Goal: Information Seeking & Learning: Learn about a topic

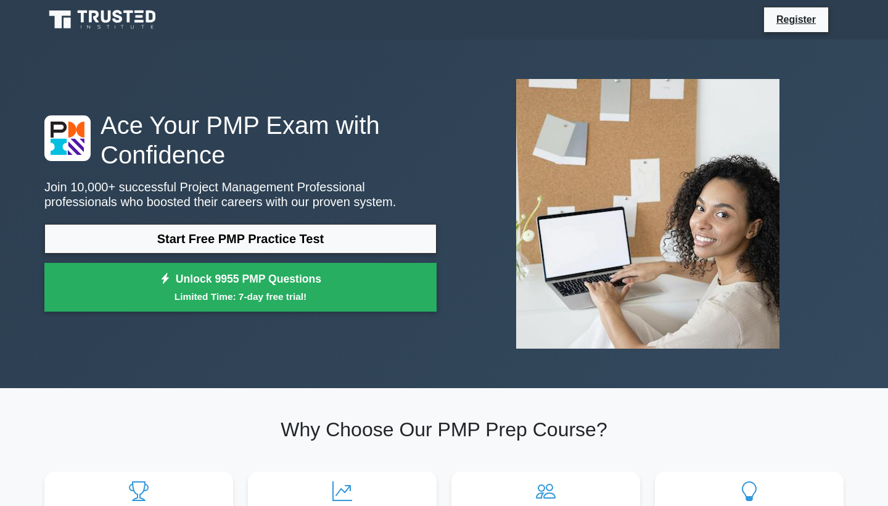
click at [314, 234] on link "Start Free PMP Practice Test" at bounding box center [240, 239] width 392 height 30
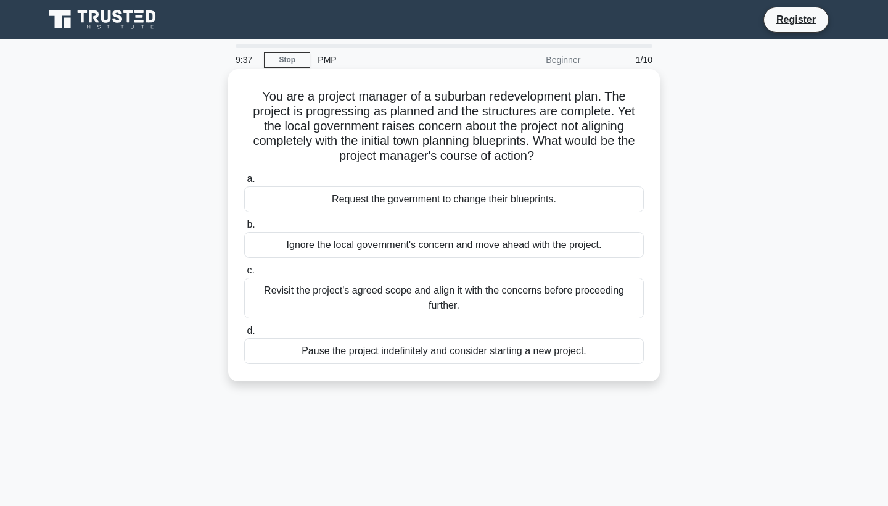
click at [483, 300] on div "Revisit the project's agreed scope and align it with the concerns before procee…" at bounding box center [444, 297] width 400 height 41
click at [244, 274] on input "c. Revisit the project's agreed scope and align it with the concerns before pro…" at bounding box center [244, 270] width 0 height 8
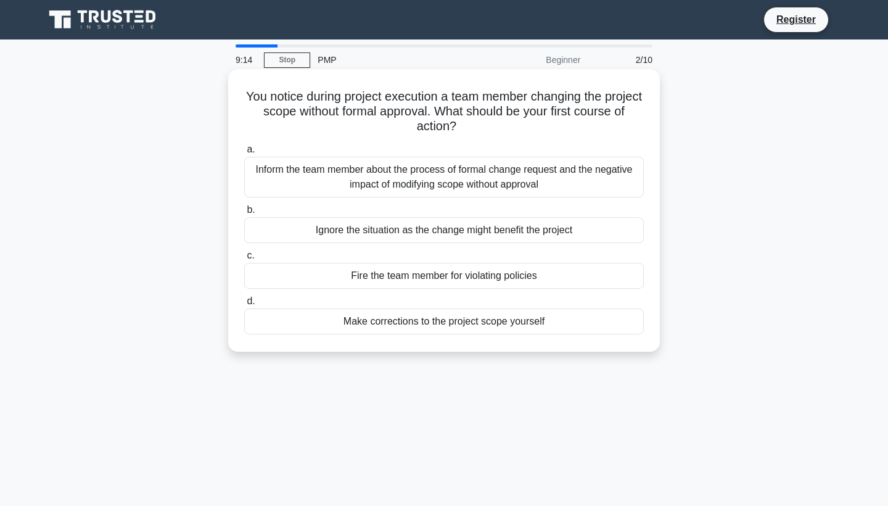
click at [451, 181] on div "Inform the team member about the process of formal change request and the negat…" at bounding box center [444, 177] width 400 height 41
click at [244, 154] on input "a. Inform the team member about the process of formal change request and the ne…" at bounding box center [244, 150] width 0 height 8
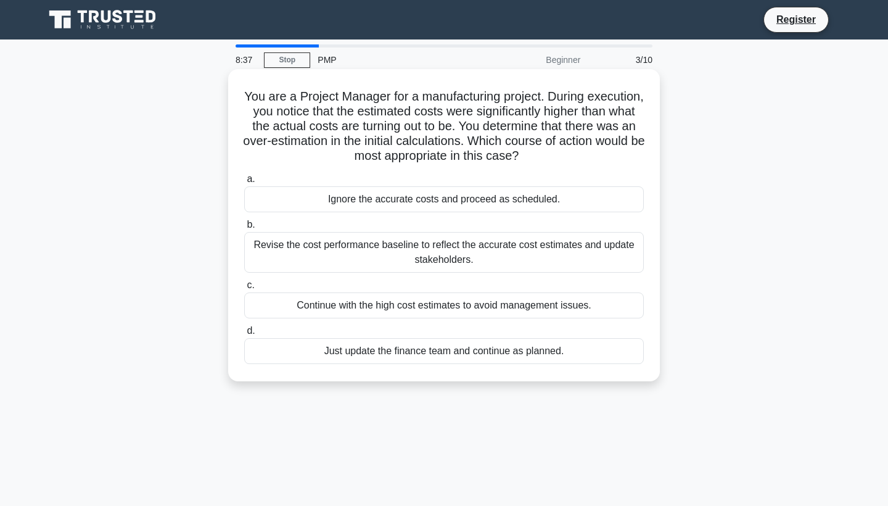
click at [419, 355] on div "Just update the finance team and continue as planned." at bounding box center [444, 351] width 400 height 26
click at [244, 335] on input "d. Just update the finance team and continue as planned." at bounding box center [244, 331] width 0 height 8
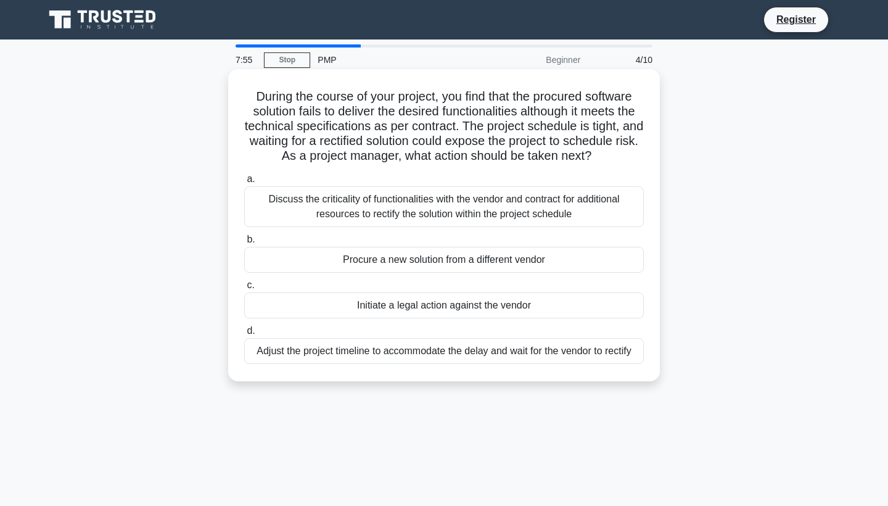
click at [433, 211] on div "Discuss the criticality of functionalities with the vendor and contract for add…" at bounding box center [444, 206] width 400 height 41
click at [244, 183] on input "a. Discuss the criticality of functionalities with the vendor and contract for …" at bounding box center [244, 179] width 0 height 8
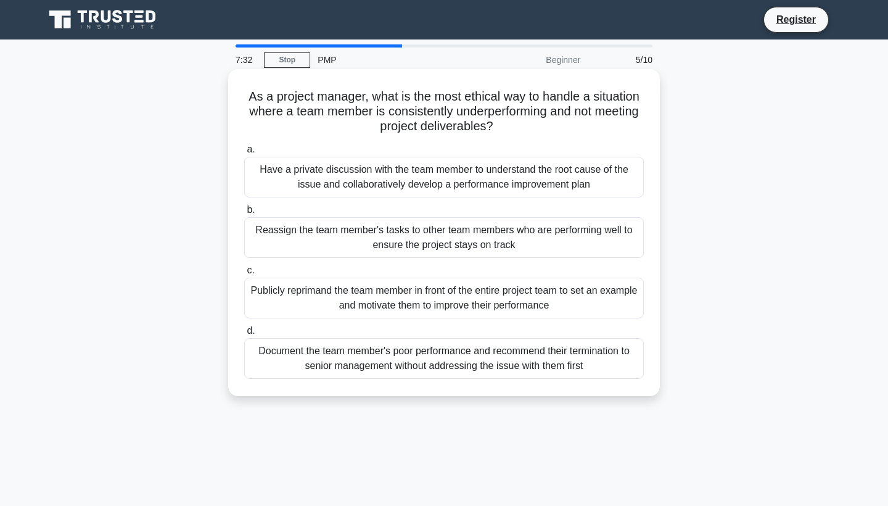
click at [494, 177] on div "Have a private discussion with the team member to understand the root cause of …" at bounding box center [444, 177] width 400 height 41
click at [244, 154] on input "a. Have a private discussion with the team member to understand the root cause …" at bounding box center [244, 150] width 0 height 8
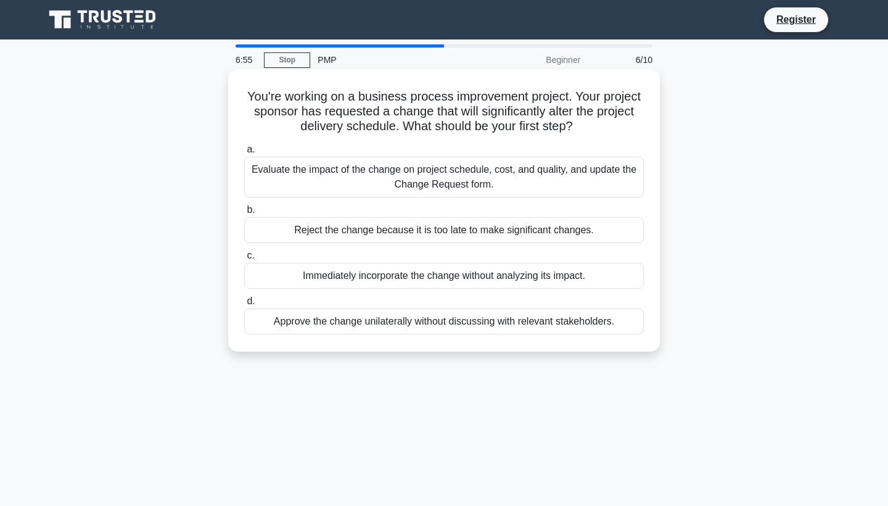
click at [457, 180] on div "Evaluate the impact of the change on project schedule, cost, and quality, and u…" at bounding box center [444, 177] width 400 height 41
click at [244, 154] on input "a. Evaluate the impact of the change on project schedule, cost, and quality, an…" at bounding box center [244, 150] width 0 height 8
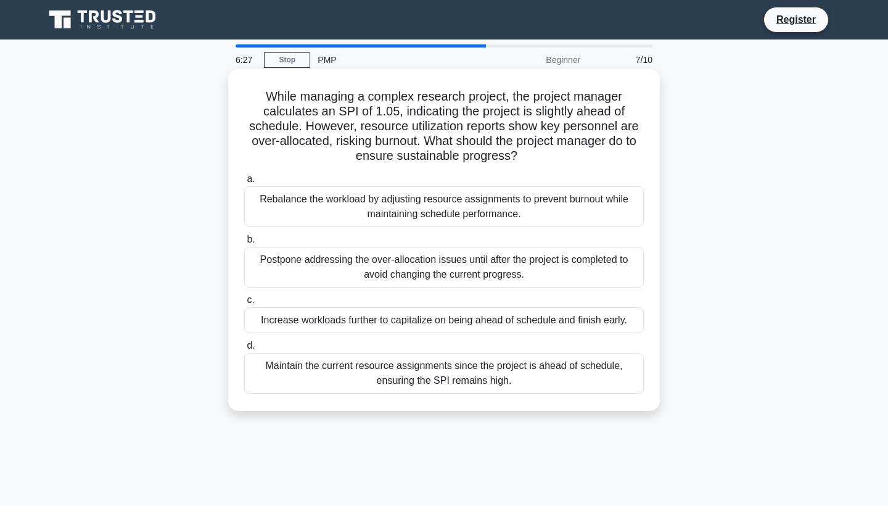
click at [467, 206] on div "Rebalance the workload by adjusting resource assignments to prevent burnout whi…" at bounding box center [444, 206] width 400 height 41
click at [244, 183] on input "a. Rebalance the workload by adjusting resource assignments to prevent burnout …" at bounding box center [244, 179] width 0 height 8
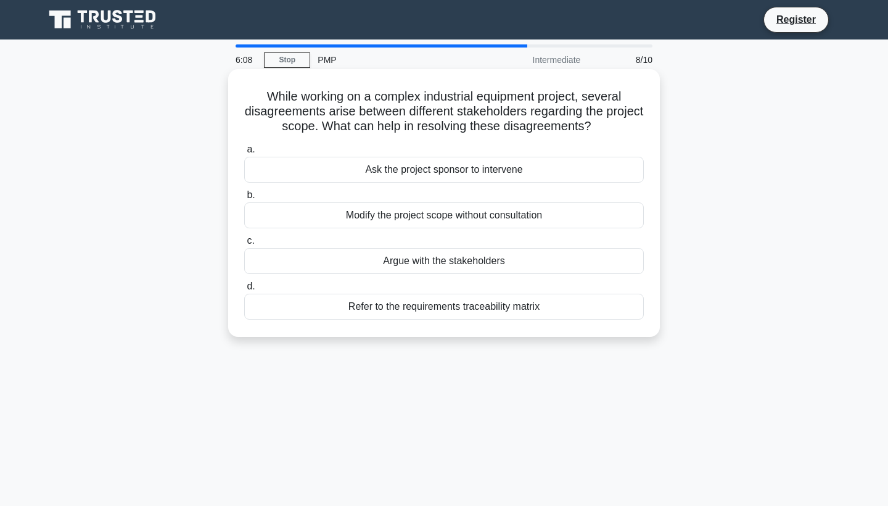
click at [454, 307] on div "Refer to the requirements traceability matrix" at bounding box center [444, 306] width 400 height 26
click at [244, 290] on input "d. Refer to the requirements traceability matrix" at bounding box center [244, 286] width 0 height 8
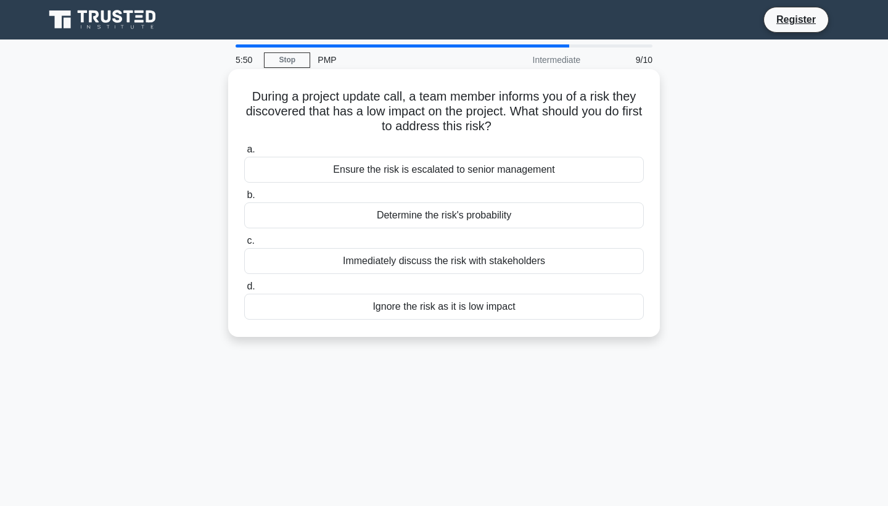
click at [443, 173] on div "Ensure the risk is escalated to senior management" at bounding box center [444, 170] width 400 height 26
click at [244, 154] on input "a. Ensure the risk is escalated to senior management" at bounding box center [244, 150] width 0 height 8
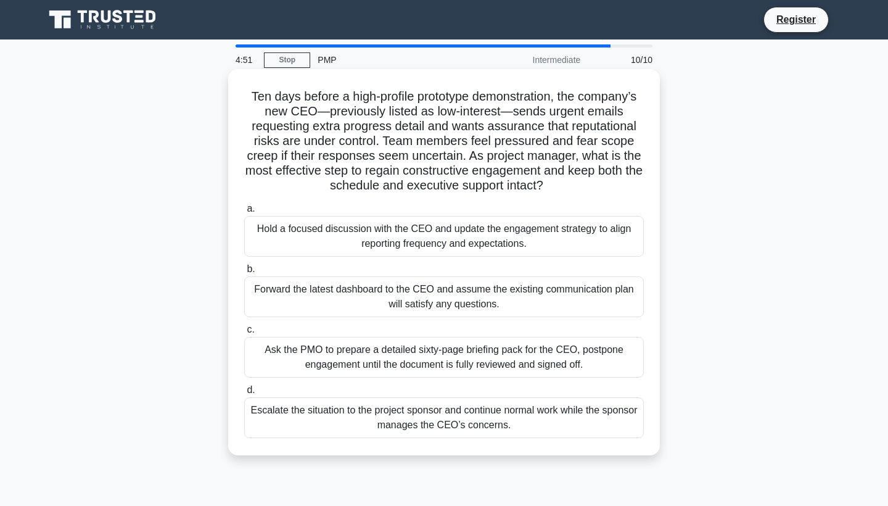
click at [448, 244] on div "Hold a focused discussion with the CEO and update the engagement strategy to al…" at bounding box center [444, 236] width 400 height 41
click at [244, 213] on input "a. Hold a focused discussion with the CEO and update the engagement strategy to…" at bounding box center [244, 209] width 0 height 8
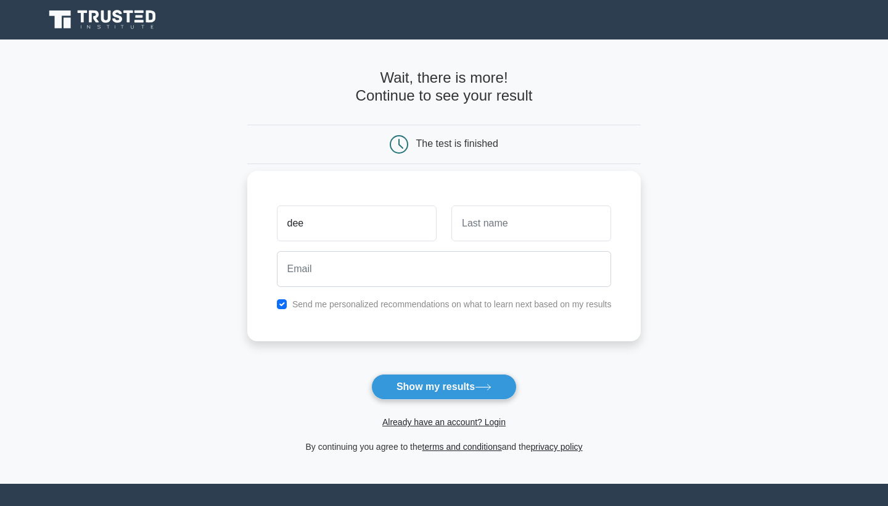
type input "dee"
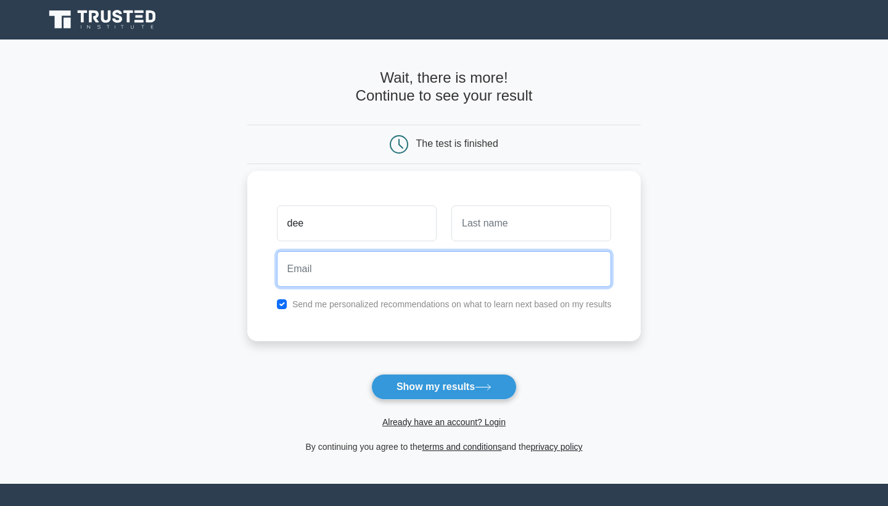
click at [448, 277] on input "email" at bounding box center [444, 269] width 335 height 36
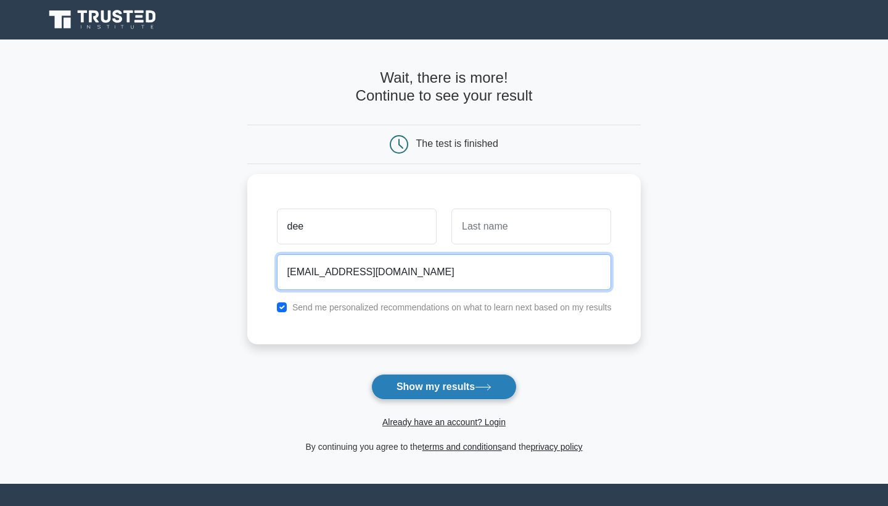
type input "dgkaruma@gmail.com"
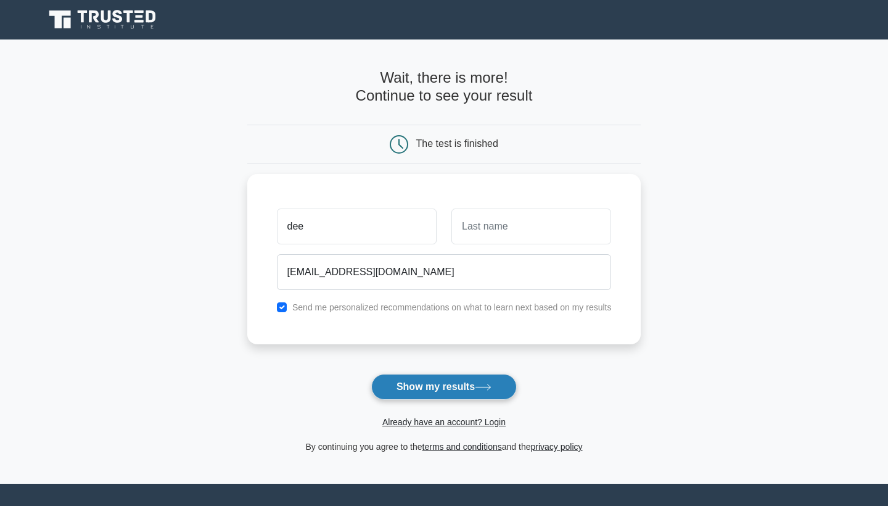
click at [462, 384] on button "Show my results" at bounding box center [444, 387] width 146 height 26
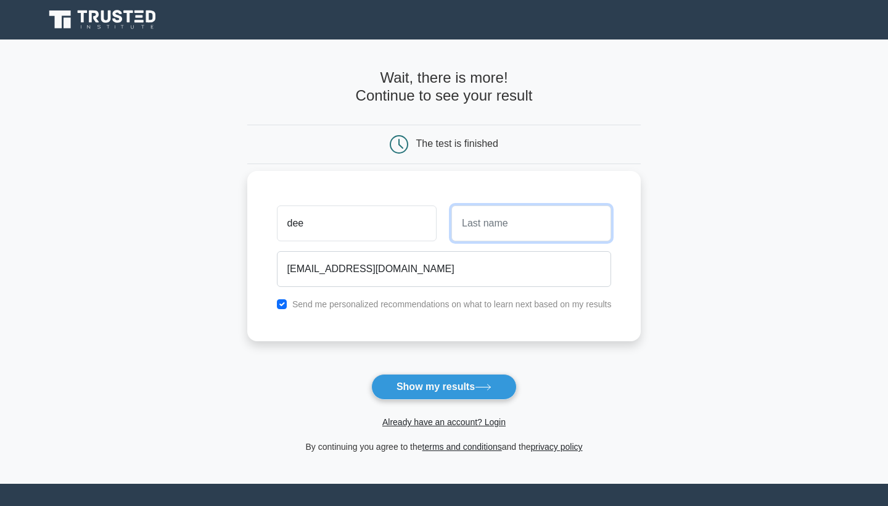
click at [522, 220] on input "text" at bounding box center [531, 223] width 160 height 36
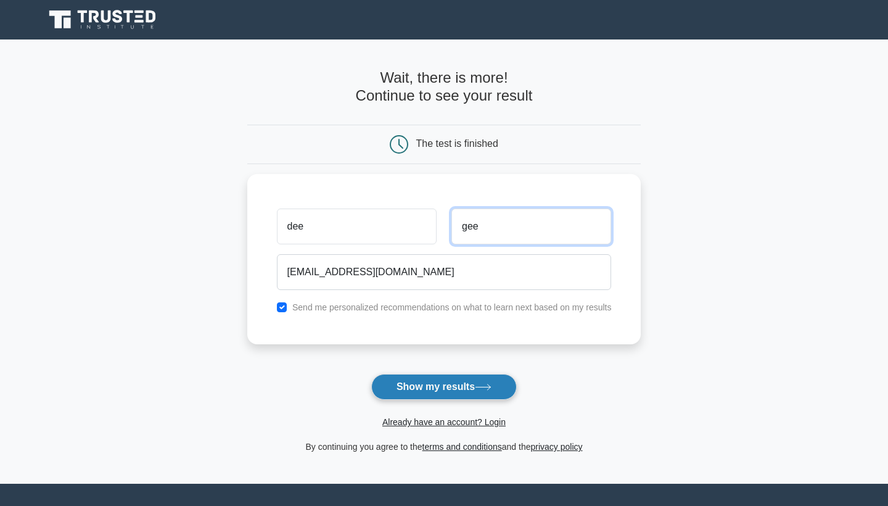
type input "gee"
click at [422, 382] on button "Show my results" at bounding box center [444, 387] width 146 height 26
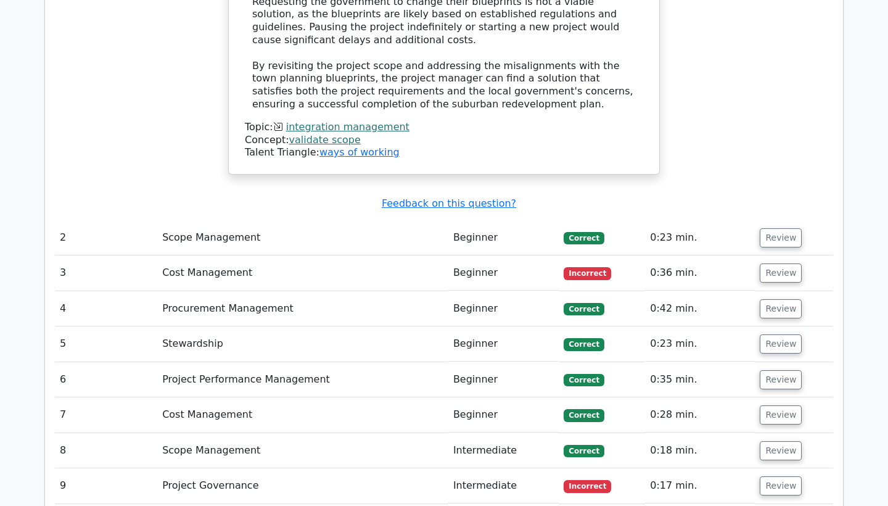
scroll to position [1594, 0]
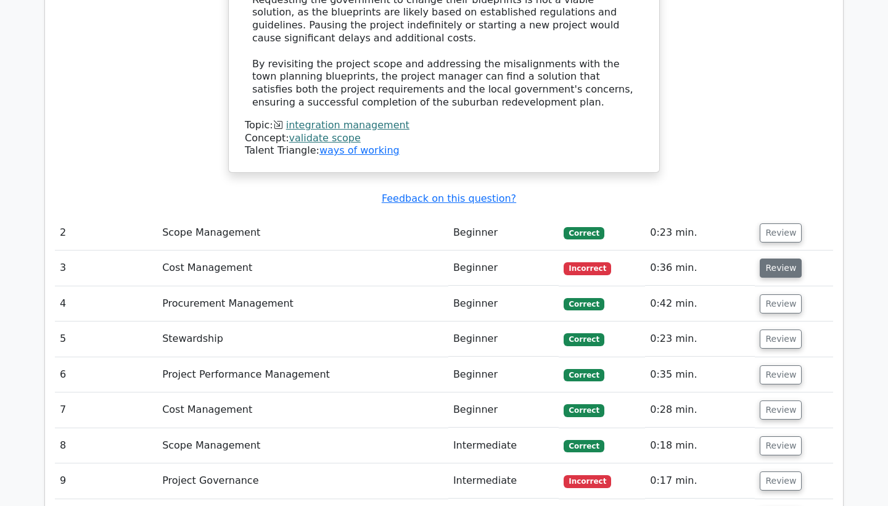
click at [783, 258] on button "Review" at bounding box center [781, 267] width 42 height 19
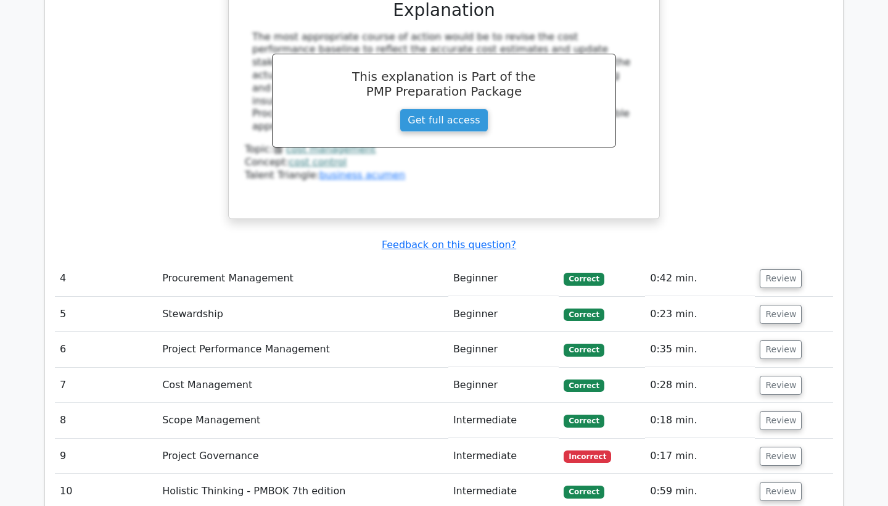
scroll to position [2194, 0]
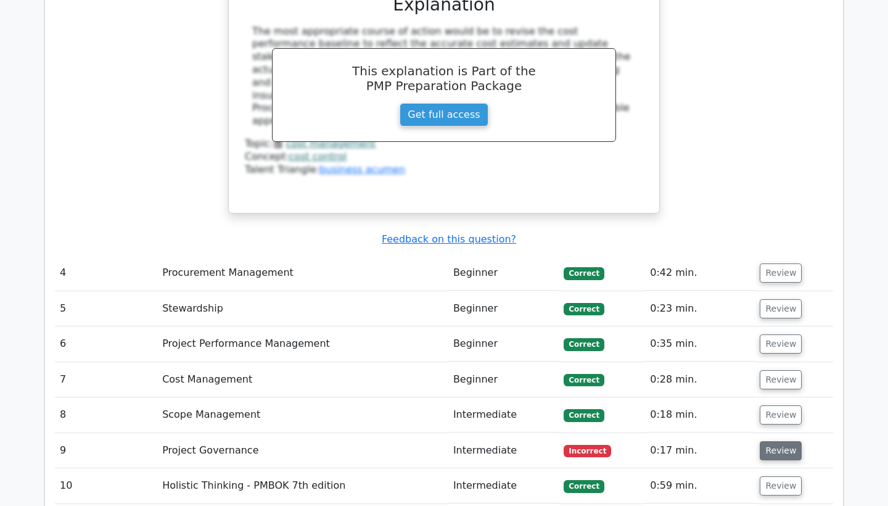
click at [772, 441] on button "Review" at bounding box center [781, 450] width 42 height 19
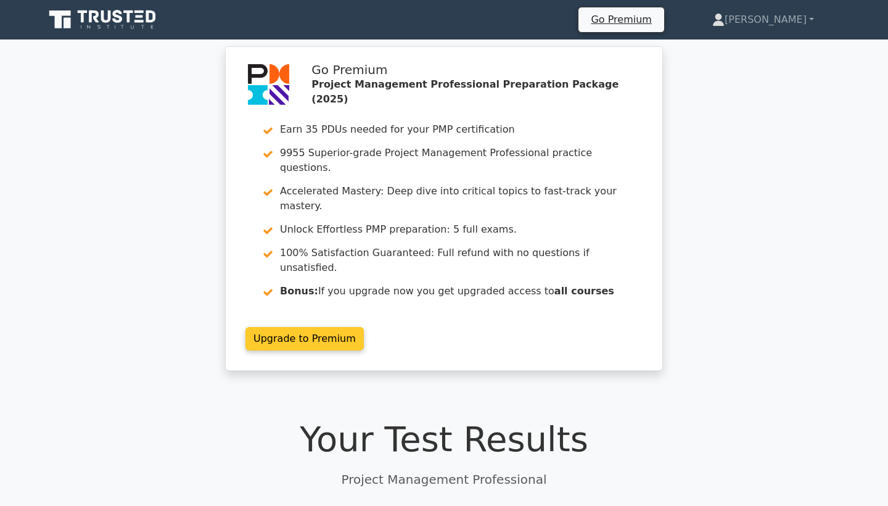
scroll to position [0, 0]
